Goal: Information Seeking & Learning: Learn about a topic

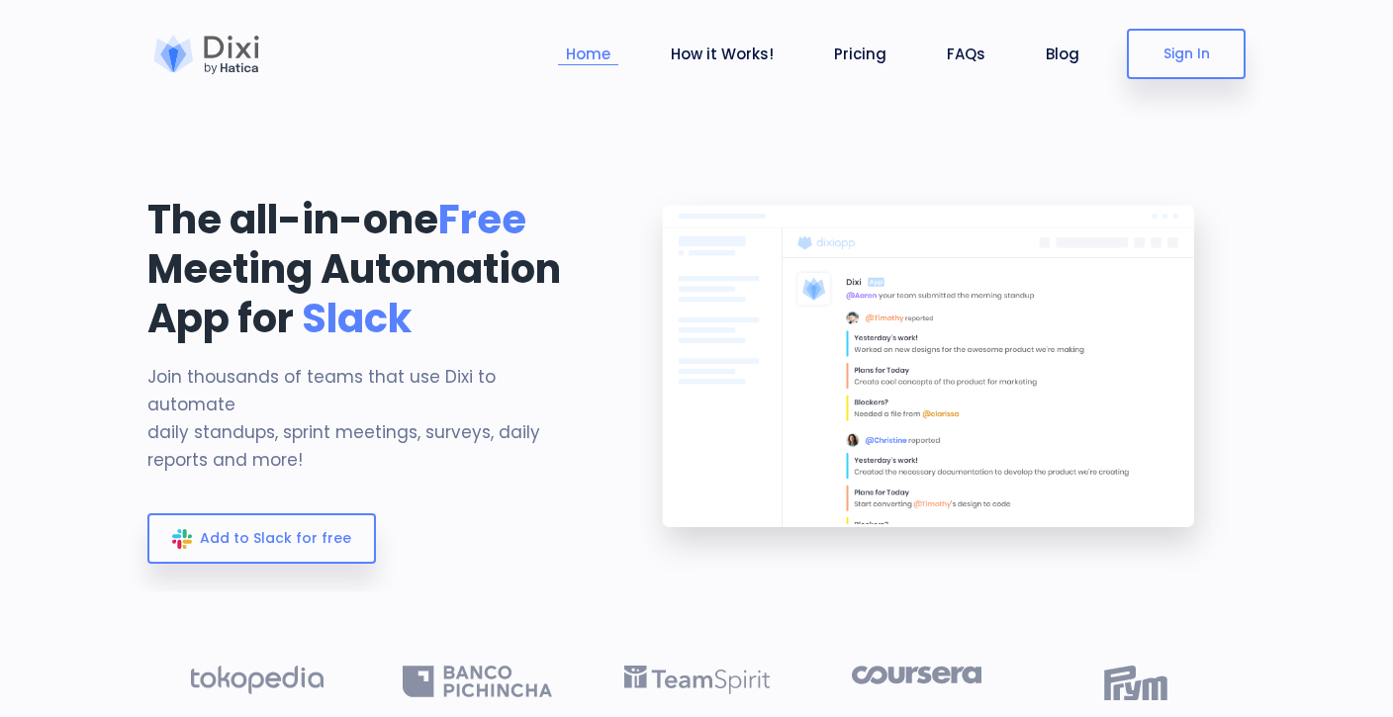
click at [611, 63] on link "Home" at bounding box center [588, 54] width 60 height 23
click at [751, 59] on link "How it Works!" at bounding box center [722, 54] width 119 height 23
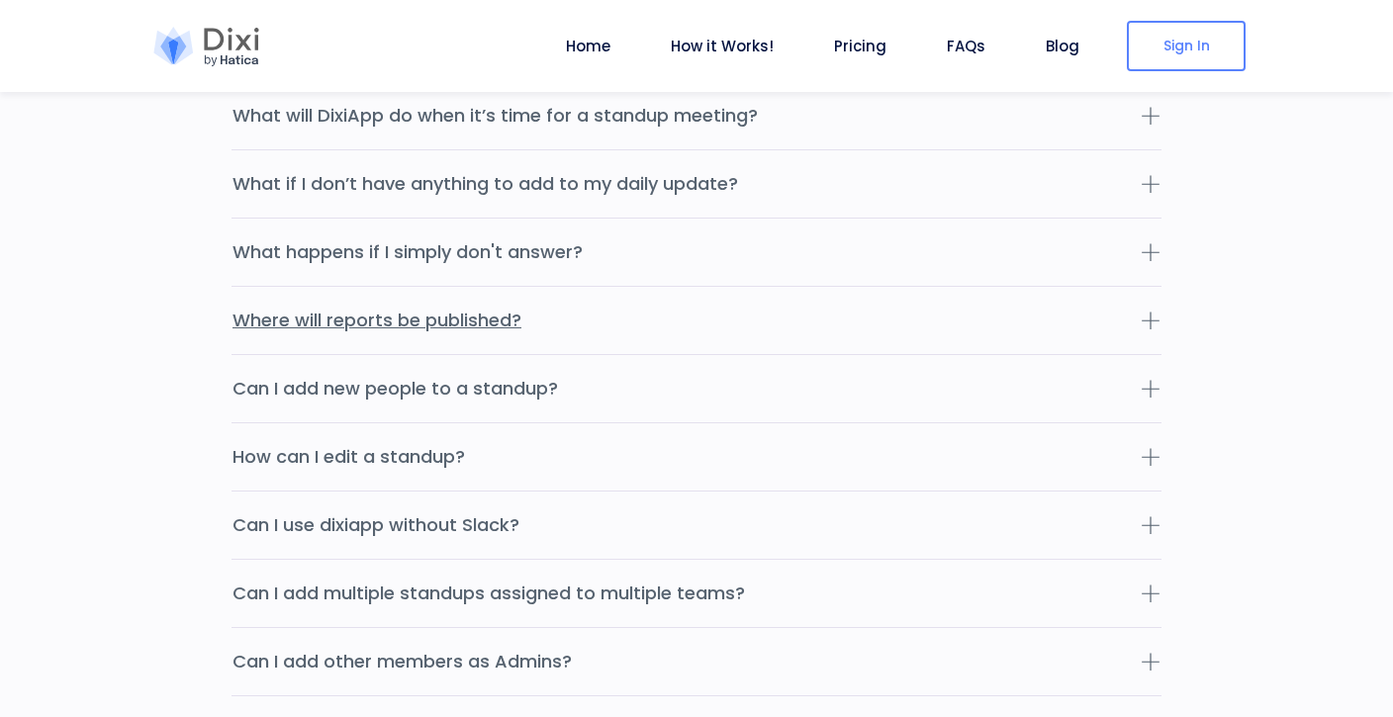
scroll to position [6158, 0]
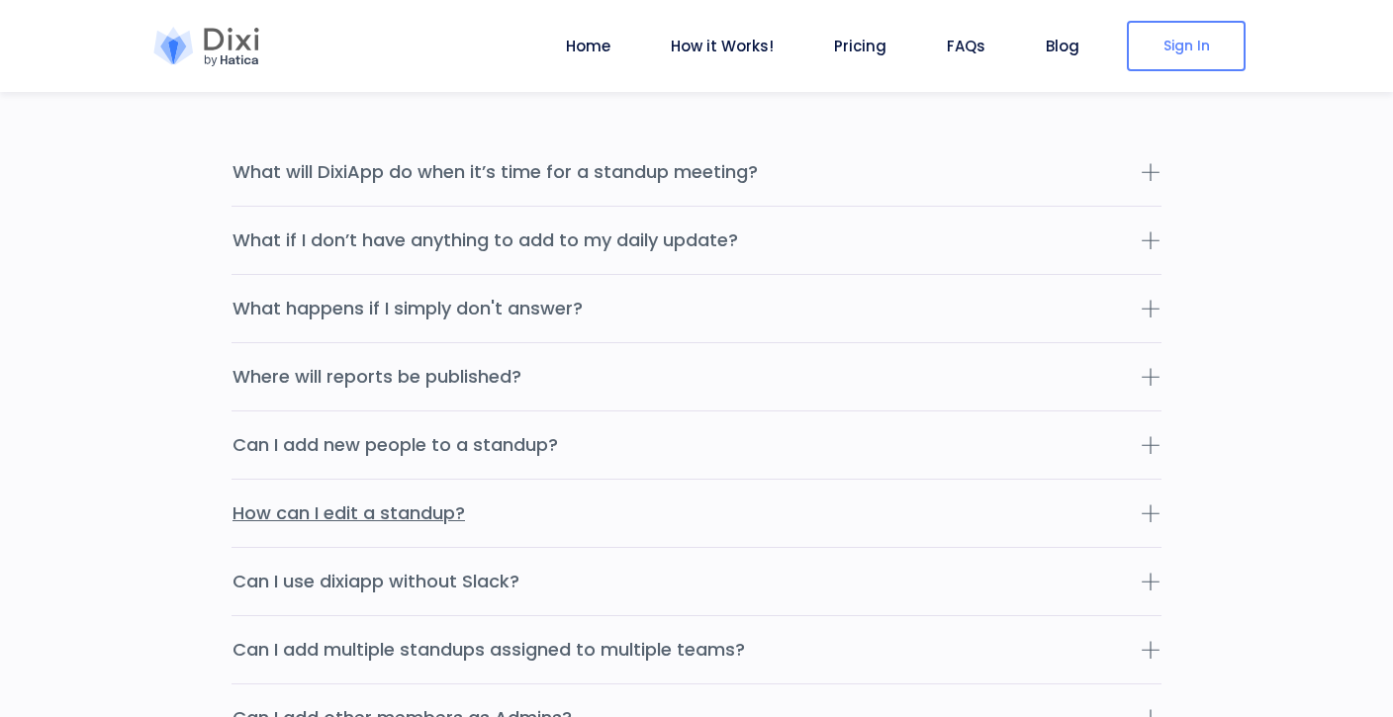
click at [1153, 503] on icon at bounding box center [1150, 513] width 20 height 20
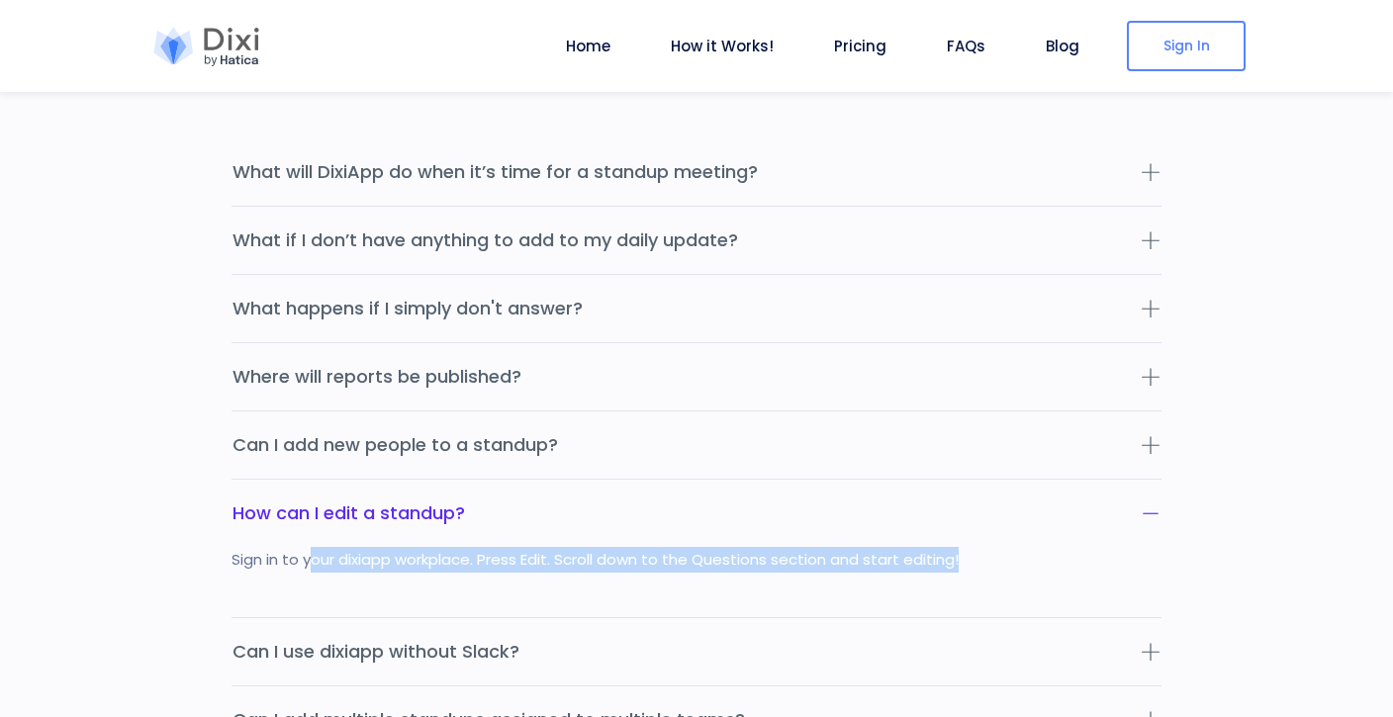
drag, startPoint x: 313, startPoint y: 535, endPoint x: 474, endPoint y: 536, distance: 161.2
click at [474, 547] on div "Sign in to your dixiapp workplace. Press Edit. Scroll down to the Questions sec…" at bounding box center [696, 582] width 930 height 70
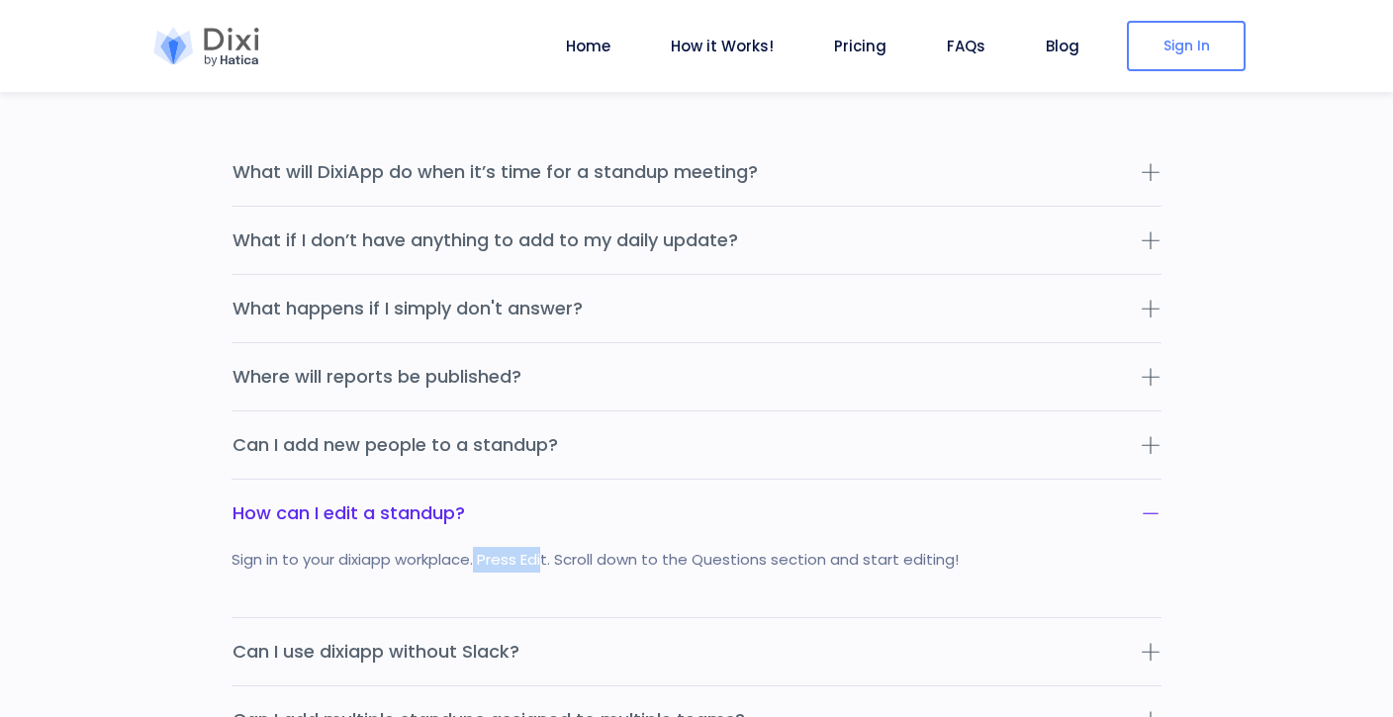
drag, startPoint x: 480, startPoint y: 531, endPoint x: 547, endPoint y: 532, distance: 67.3
click at [545, 547] on div "Sign in to your dixiapp workplace. Press Edit. Scroll down to the Questions sec…" at bounding box center [696, 582] width 930 height 70
drag, startPoint x: 551, startPoint y: 532, endPoint x: 566, endPoint y: 532, distance: 14.8
click at [566, 547] on div "Sign in to your dixiapp workplace. Press Edit. Scroll down to the Questions sec…" at bounding box center [696, 582] width 930 height 70
click at [569, 547] on div "Sign in to your dixiapp workplace. Press Edit. Scroll down to the Questions sec…" at bounding box center [696, 582] width 930 height 70
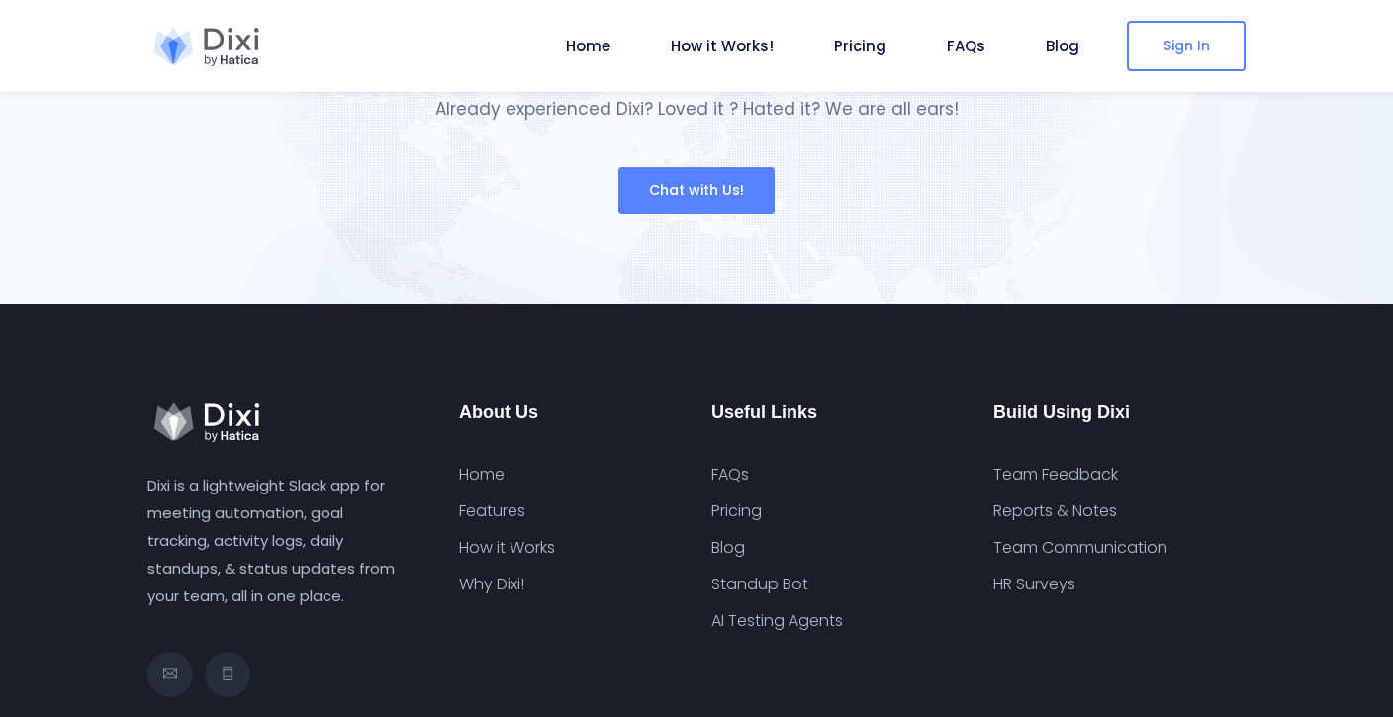
scroll to position [7495, 0]
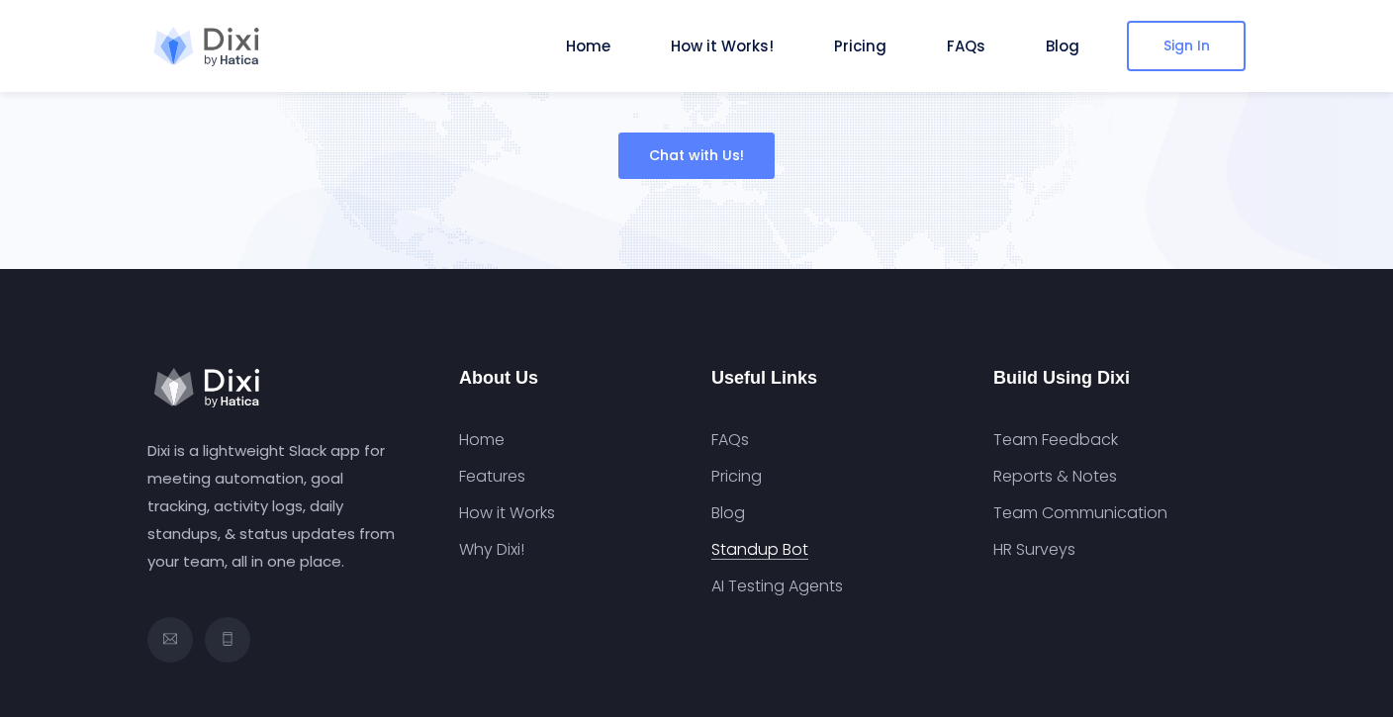
click at [749, 540] on link "Standup Bot" at bounding box center [759, 550] width 97 height 20
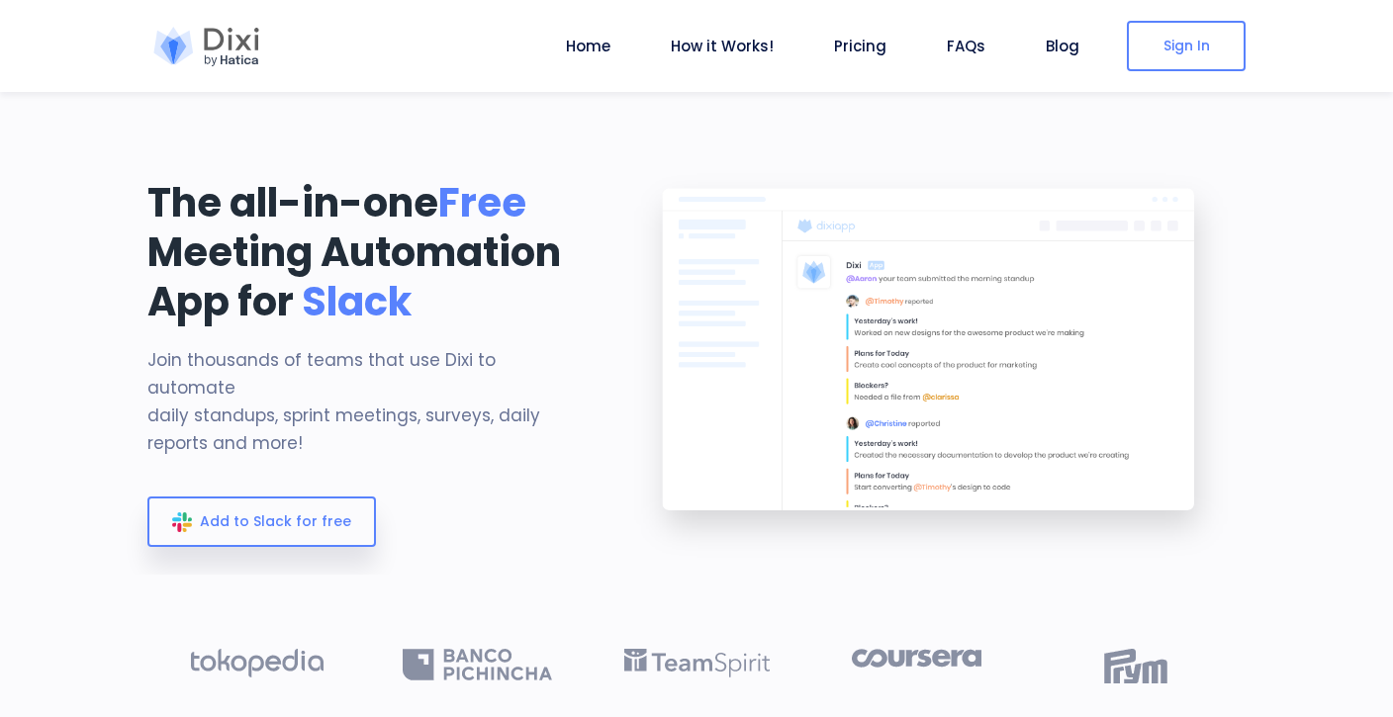
scroll to position [21, 0]
